Goal: Task Accomplishment & Management: Manage account settings

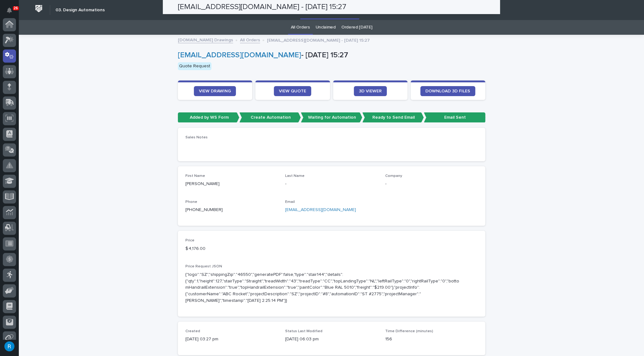
scroll to position [31, 0]
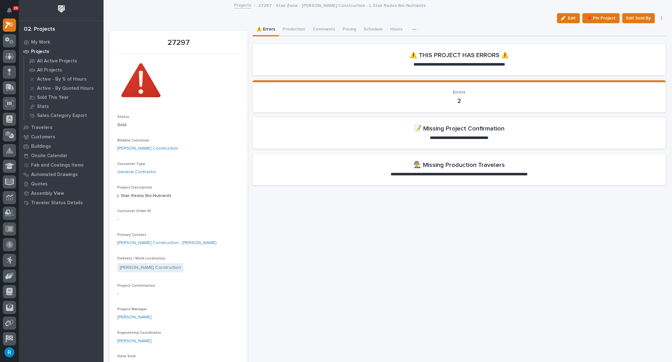
scroll to position [28, 0]
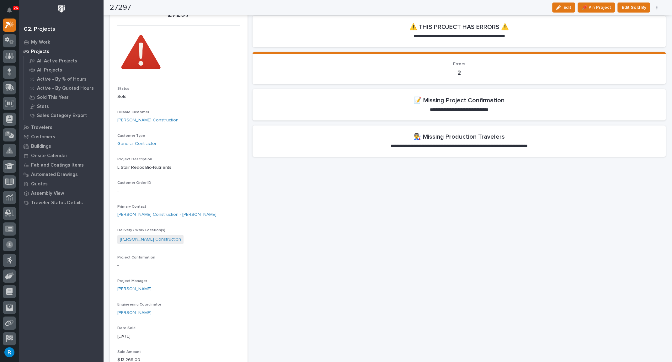
click at [129, 190] on p "-" at bounding box center [178, 191] width 123 height 7
click at [130, 191] on p "-" at bounding box center [178, 191] width 123 height 7
click at [568, 9] on span "Edit" at bounding box center [567, 8] width 8 height 6
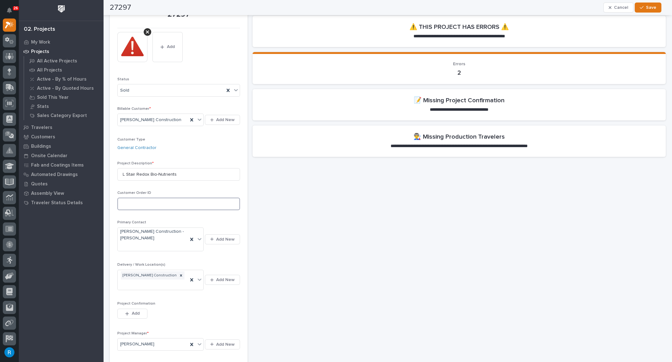
click at [130, 204] on input at bounding box center [178, 204] width 123 height 13
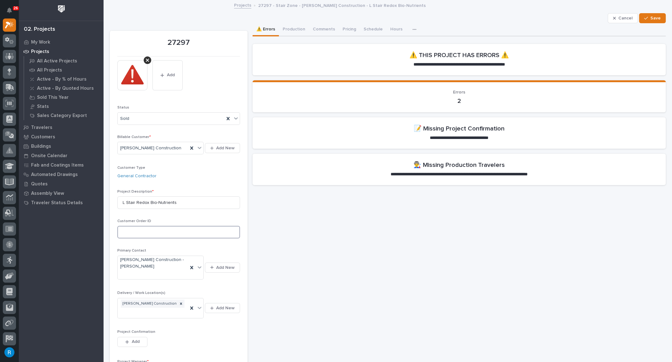
click at [129, 230] on input at bounding box center [178, 232] width 123 height 13
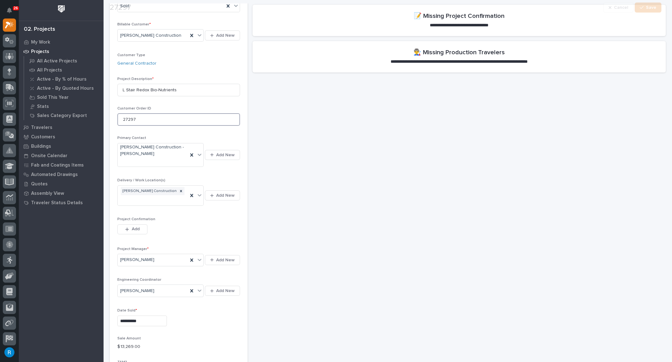
scroll to position [114, 0]
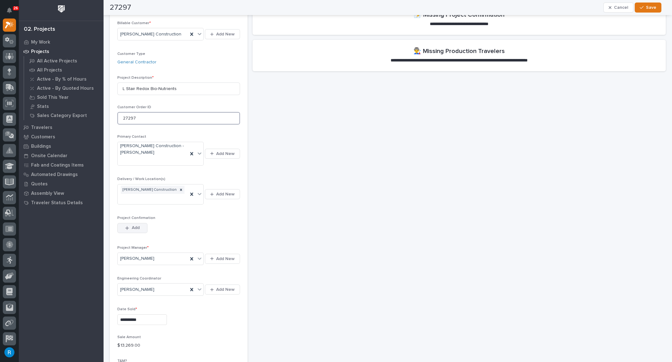
type input "27297"
click at [137, 225] on span "Add" at bounding box center [136, 228] width 8 height 6
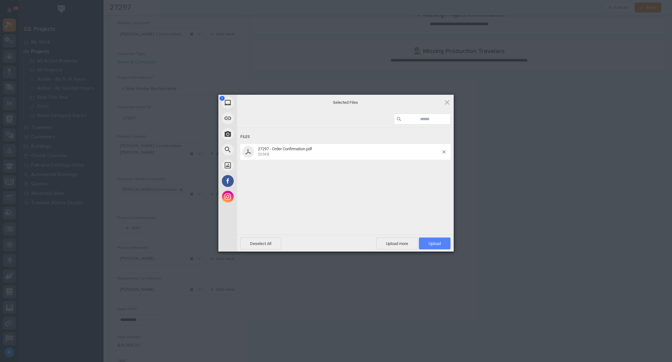
click at [434, 242] on span "Upload 1" at bounding box center [434, 243] width 12 height 5
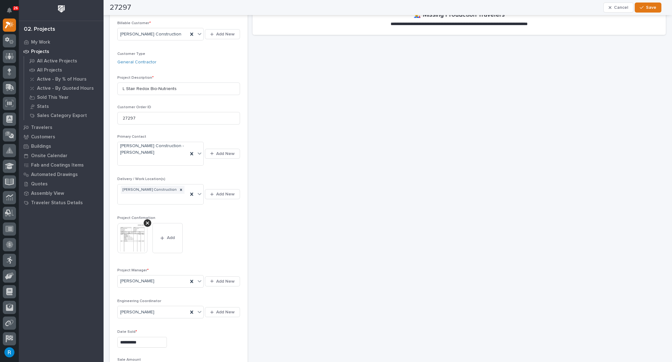
scroll to position [0, 0]
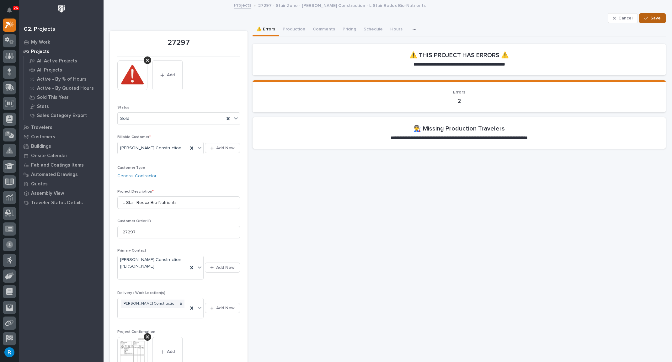
click at [652, 18] on span "Save" at bounding box center [655, 18] width 10 height 6
